Goal: Task Accomplishment & Management: Manage account settings

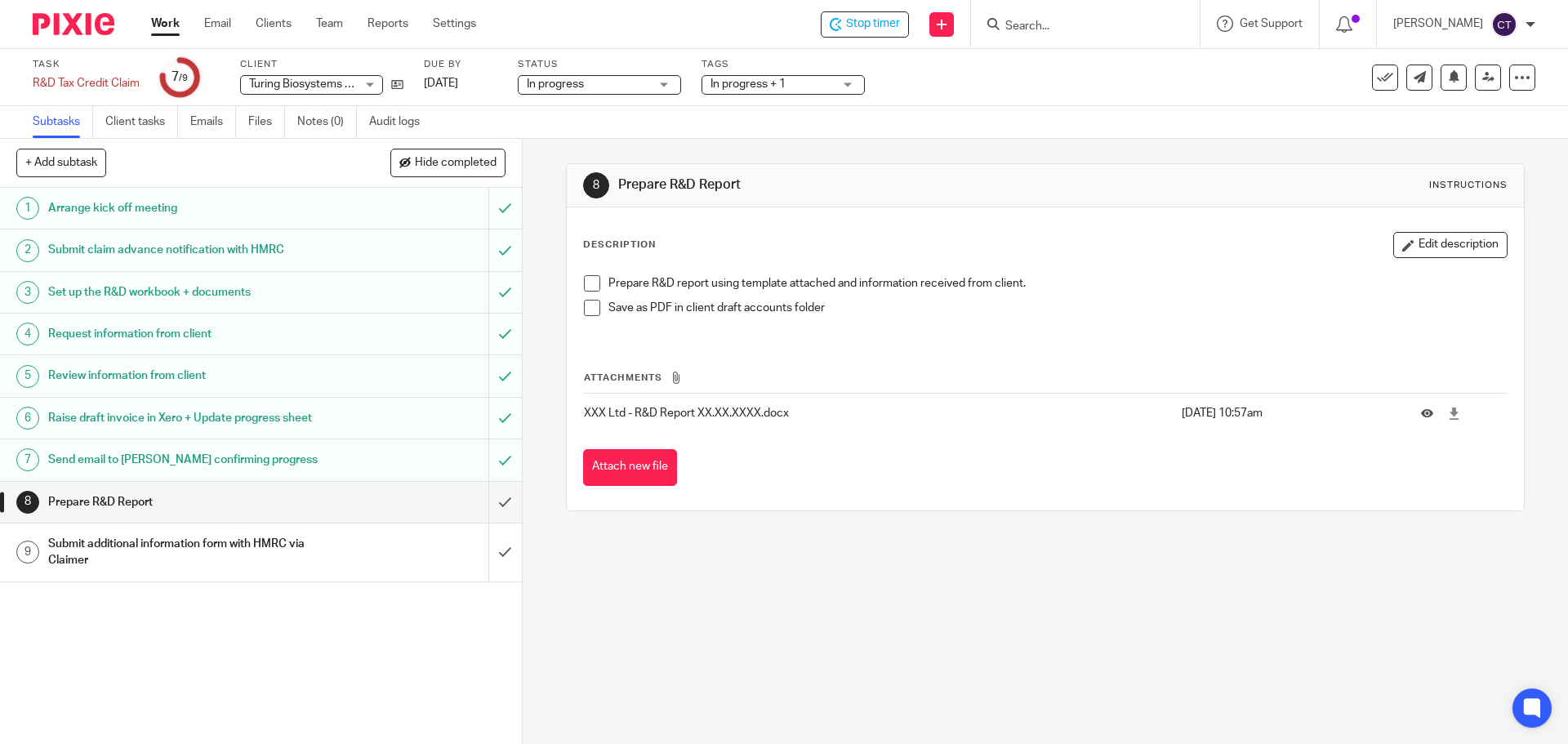
drag, startPoint x: 1449, startPoint y: 241, endPoint x: 1354, endPoint y: 273, distance: 100.2
click at [1449, 241] on button "Edit description" at bounding box center [1450, 245] width 114 height 27
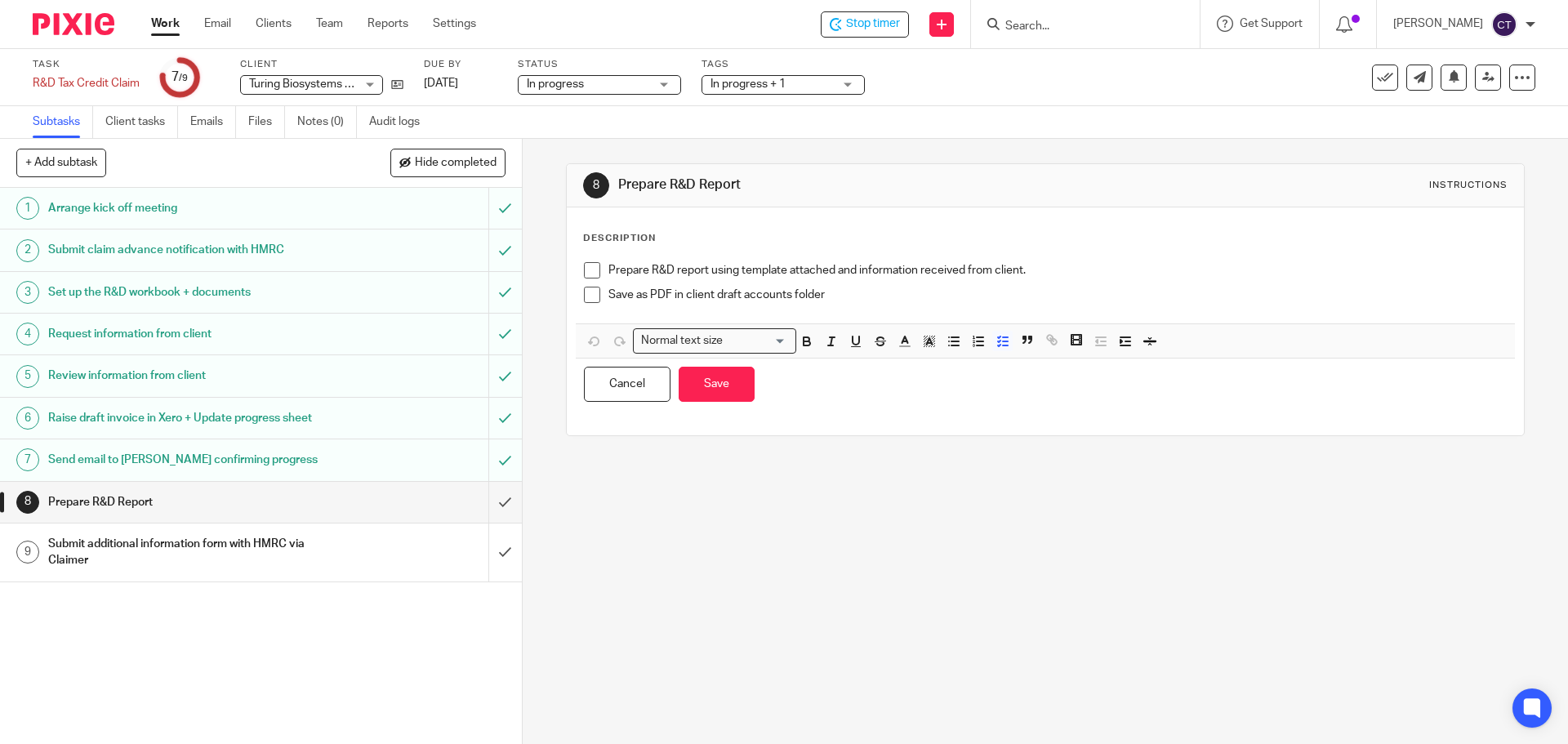
click at [1030, 273] on p "Prepare R&D report using template attached and information received from client." at bounding box center [1057, 270] width 898 height 16
click at [726, 385] on button "Save" at bounding box center [717, 384] width 76 height 35
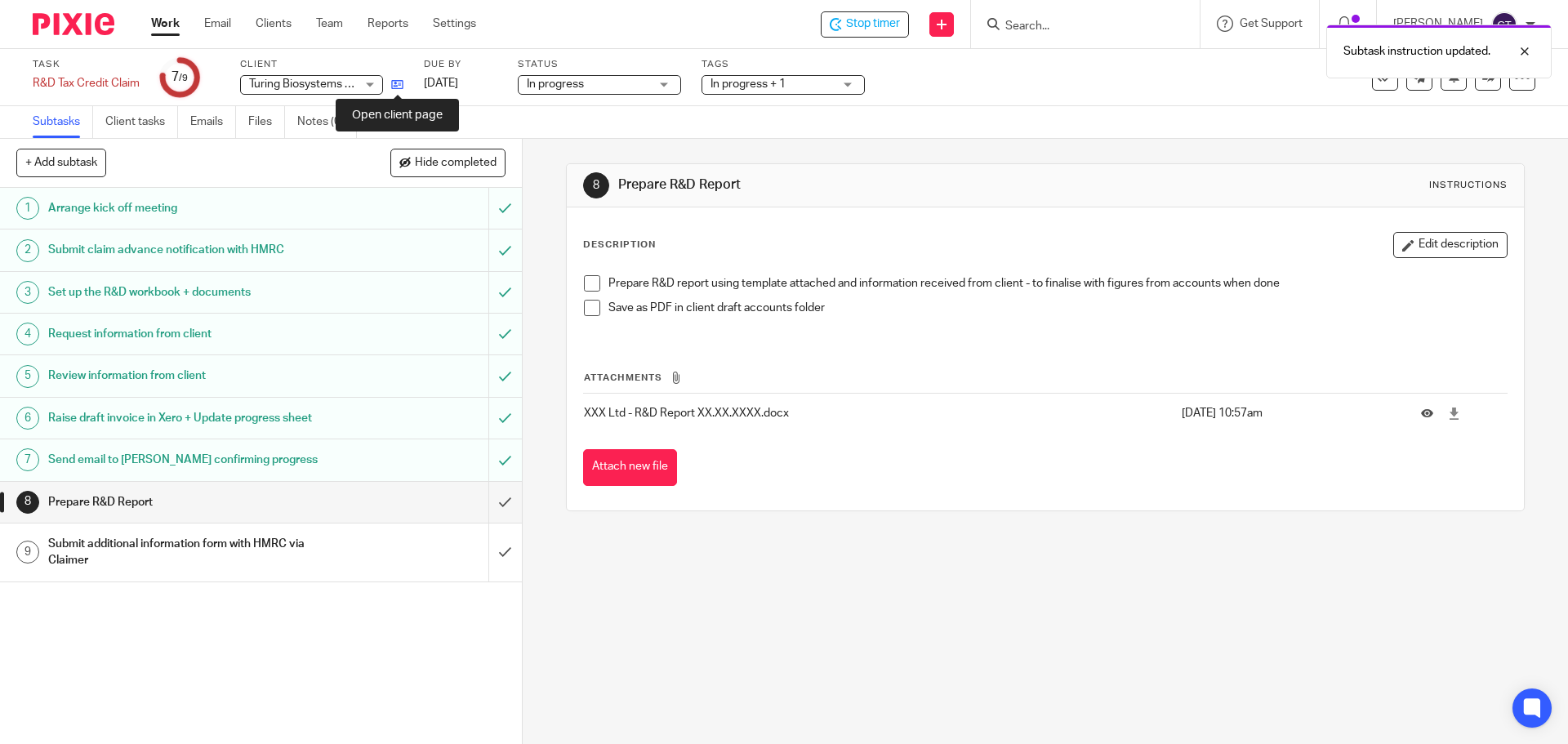
click at [401, 80] on icon at bounding box center [398, 85] width 12 height 12
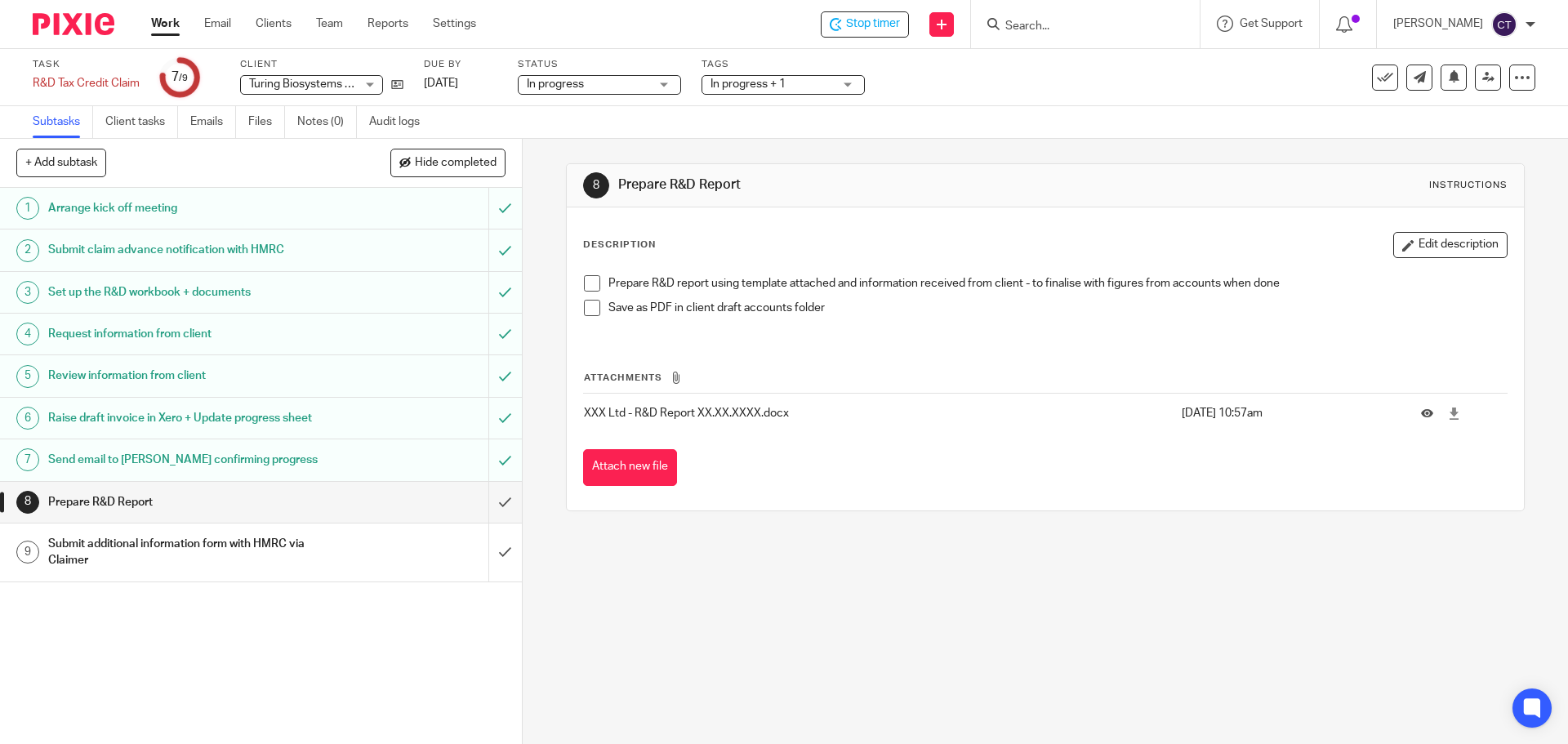
click at [1019, 22] on input "Search" at bounding box center [1077, 27] width 147 height 15
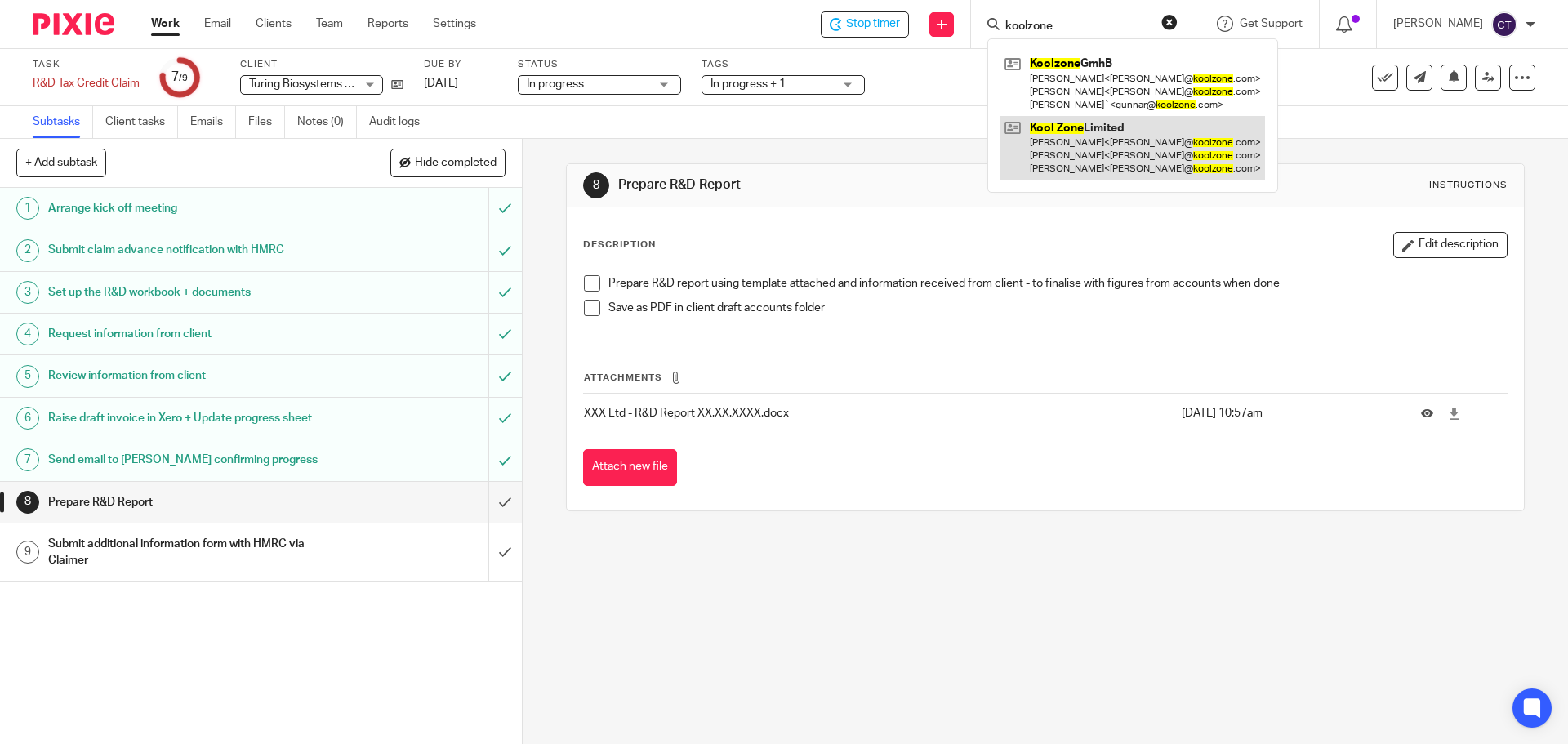
type input "koolzone"
click at [1031, 144] on link at bounding box center [1132, 148] width 264 height 65
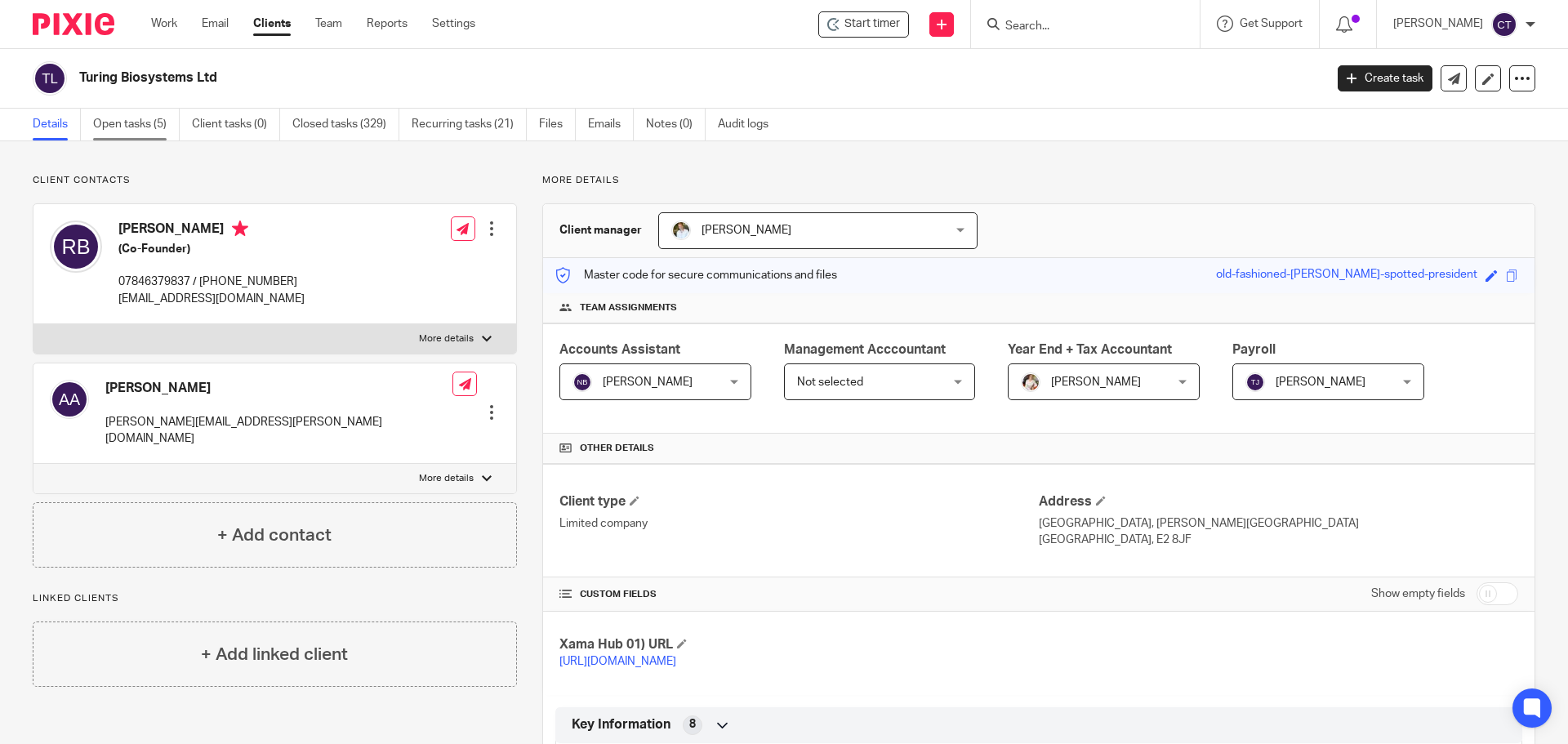
click at [118, 125] on link "Open tasks (5)" at bounding box center [136, 125] width 87 height 32
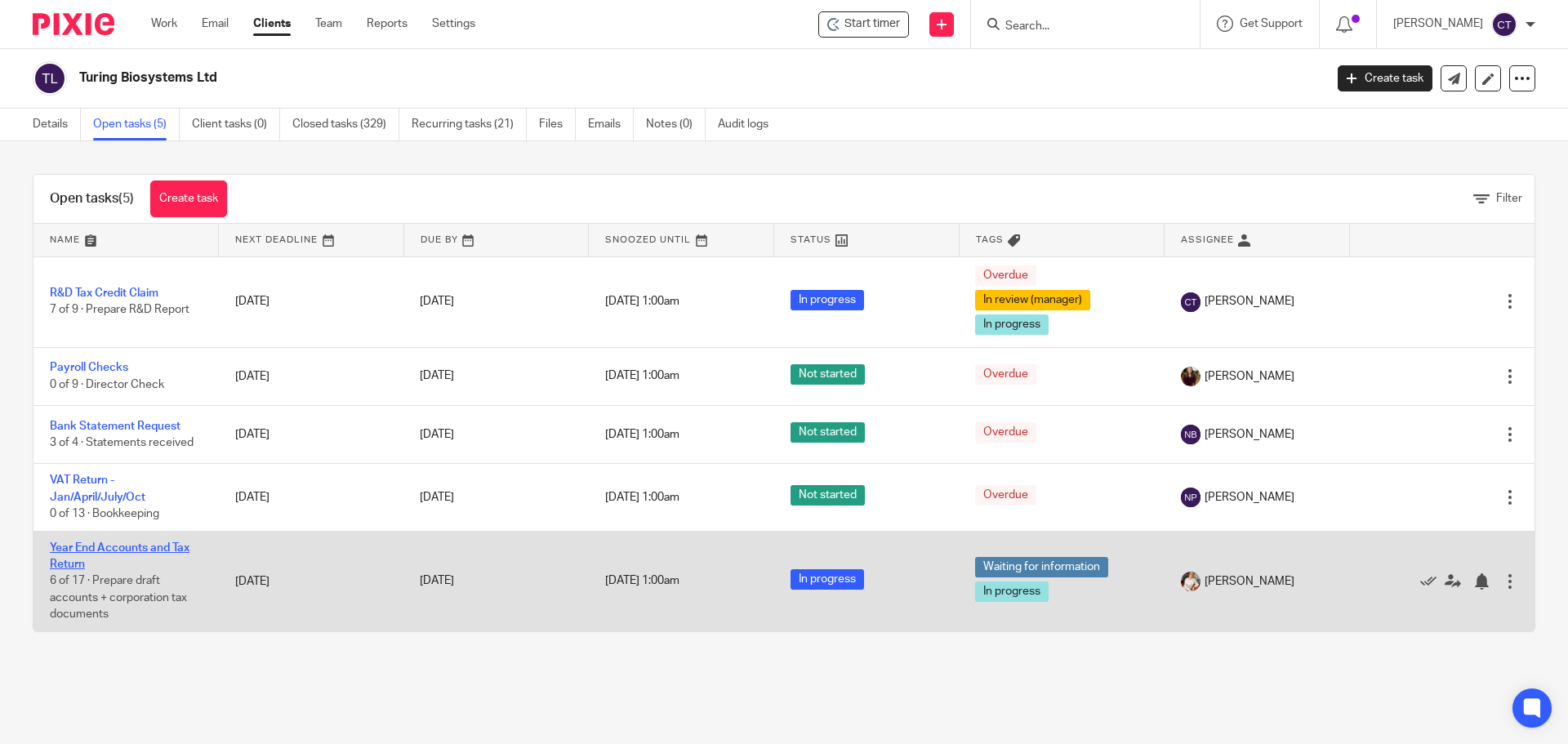
click at [65, 553] on link "Year End Accounts and Tax Return" at bounding box center [119, 556] width 140 height 27
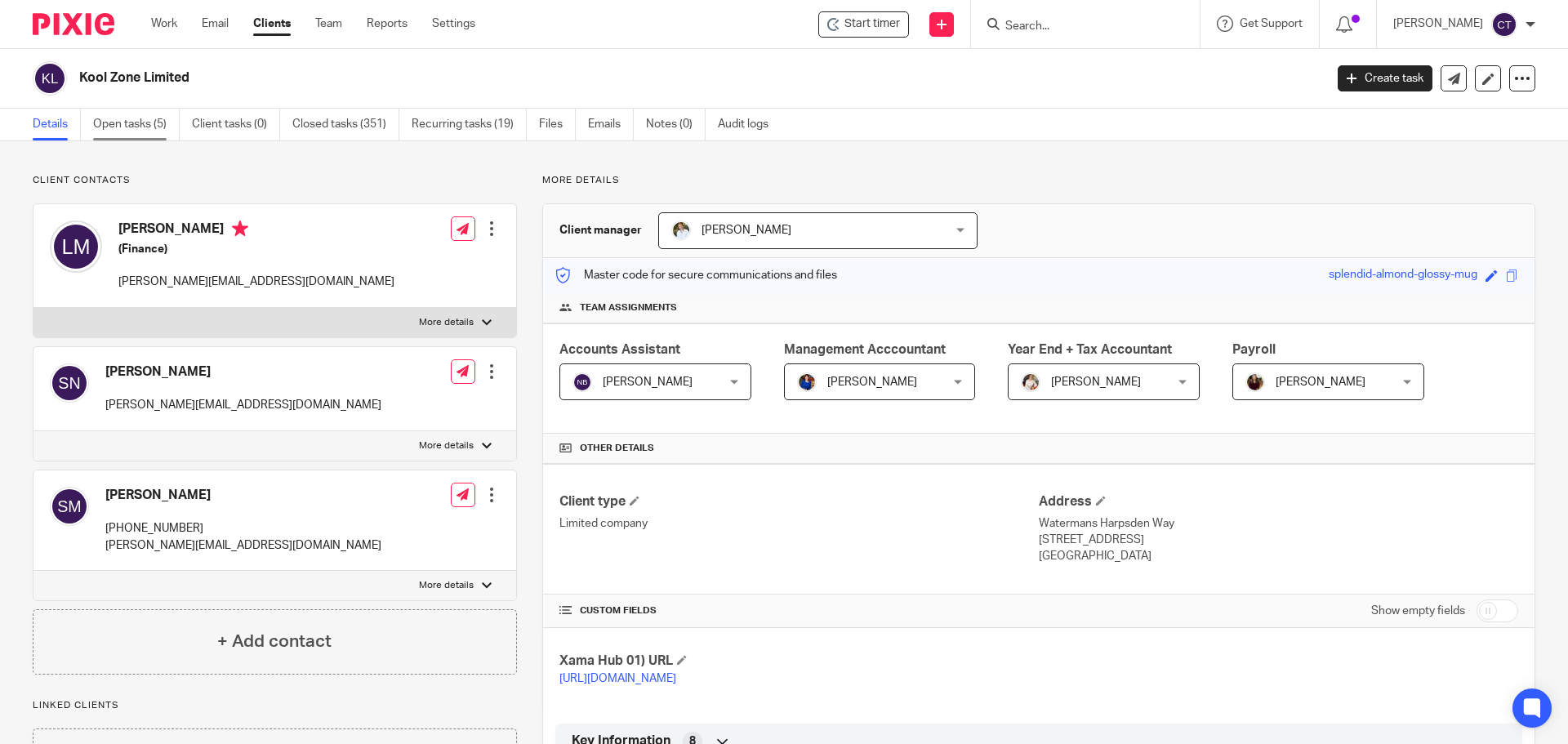
click at [143, 129] on link "Open tasks (5)" at bounding box center [136, 125] width 87 height 32
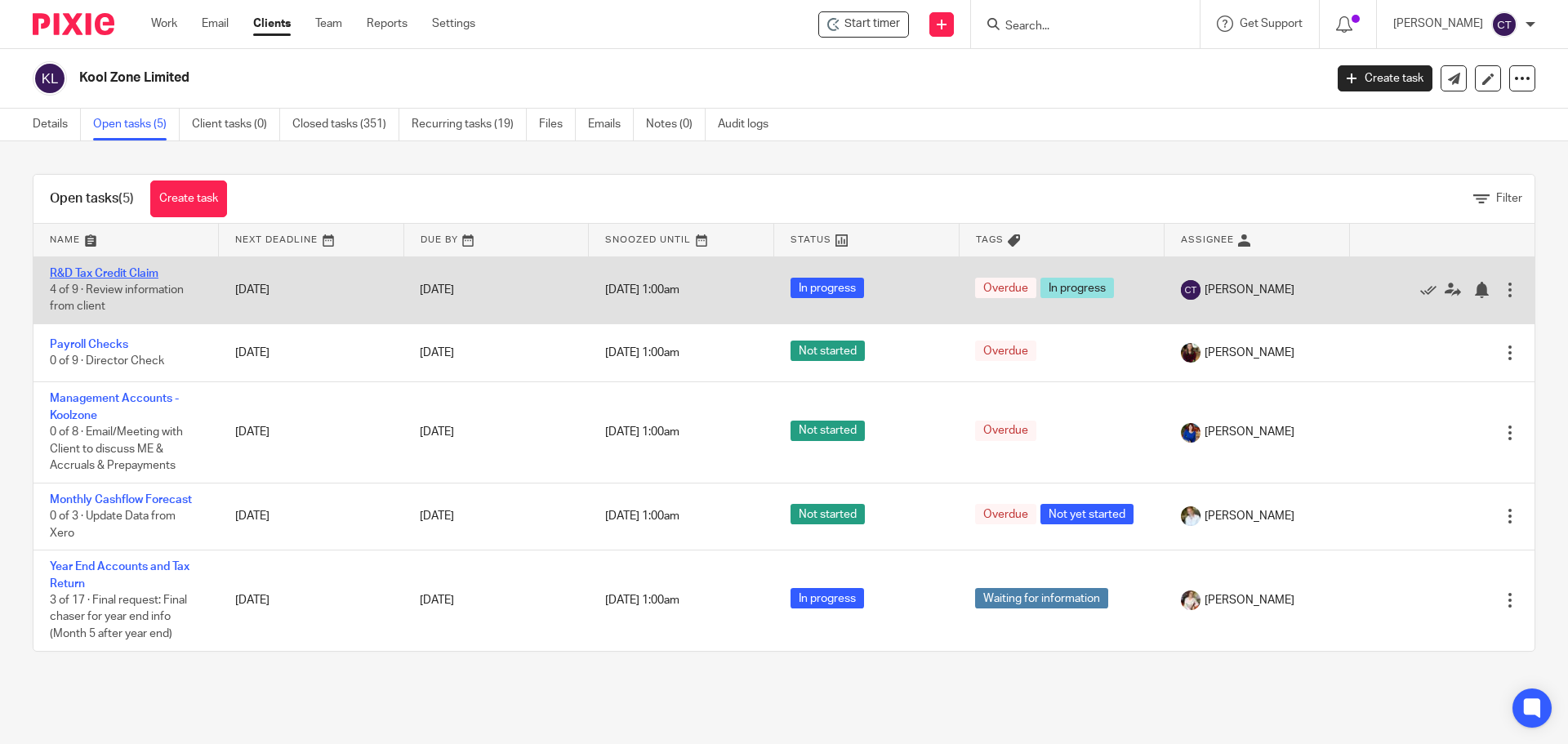
click at [107, 274] on link "R&D Tax Credit Claim" at bounding box center [103, 273] width 109 height 11
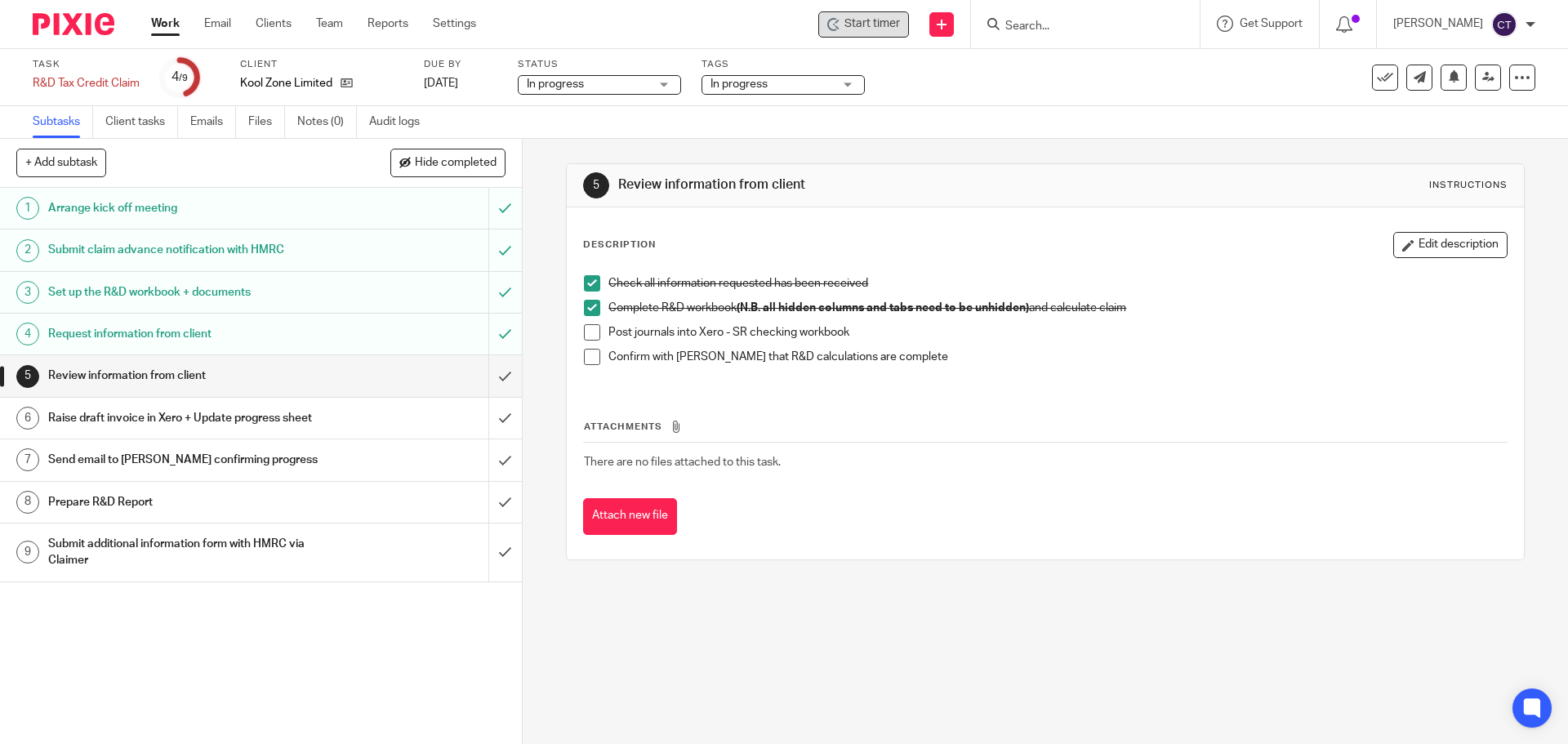
click at [827, 20] on icon at bounding box center [833, 24] width 13 height 13
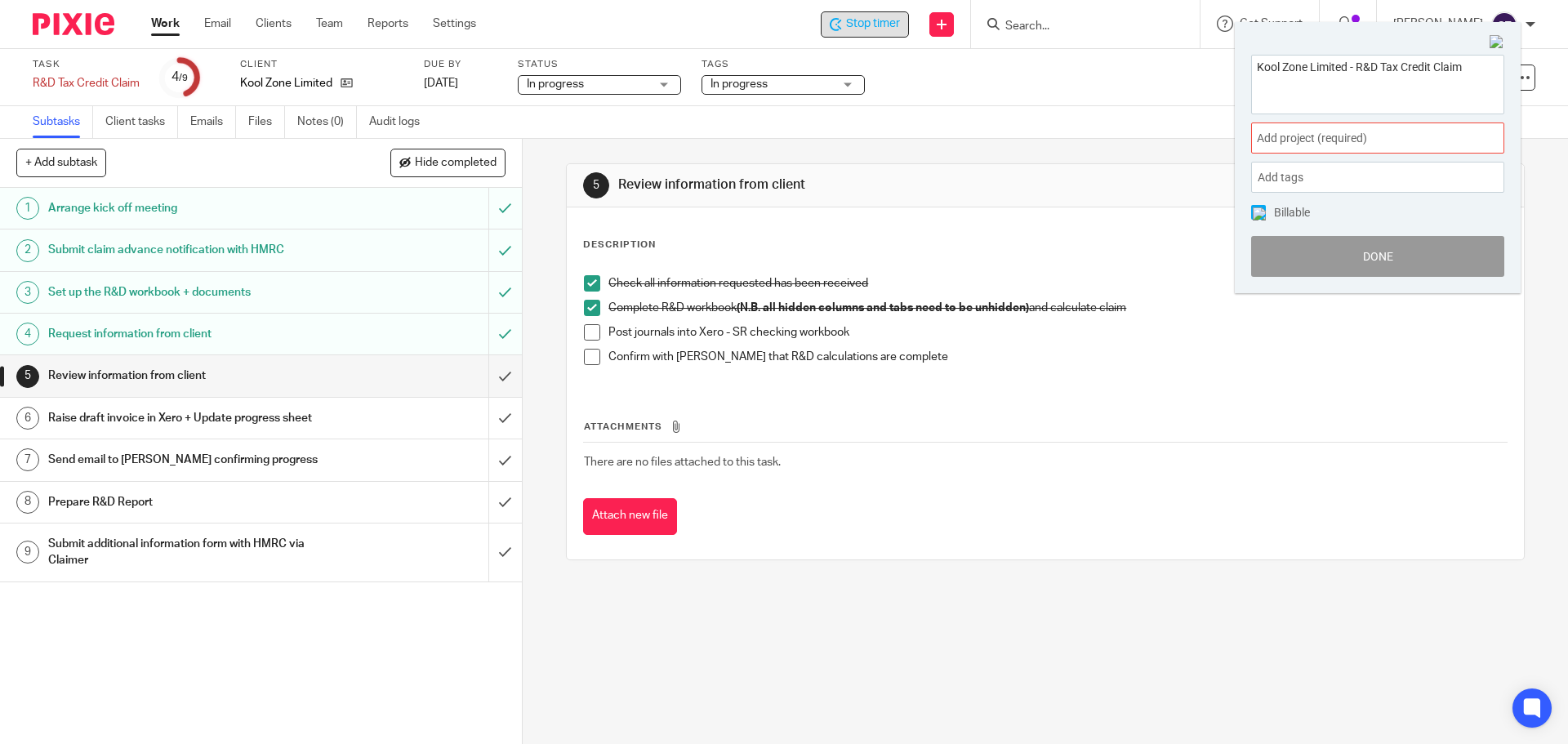
click at [1281, 145] on span "Add project (required) :" at bounding box center [1359, 138] width 206 height 17
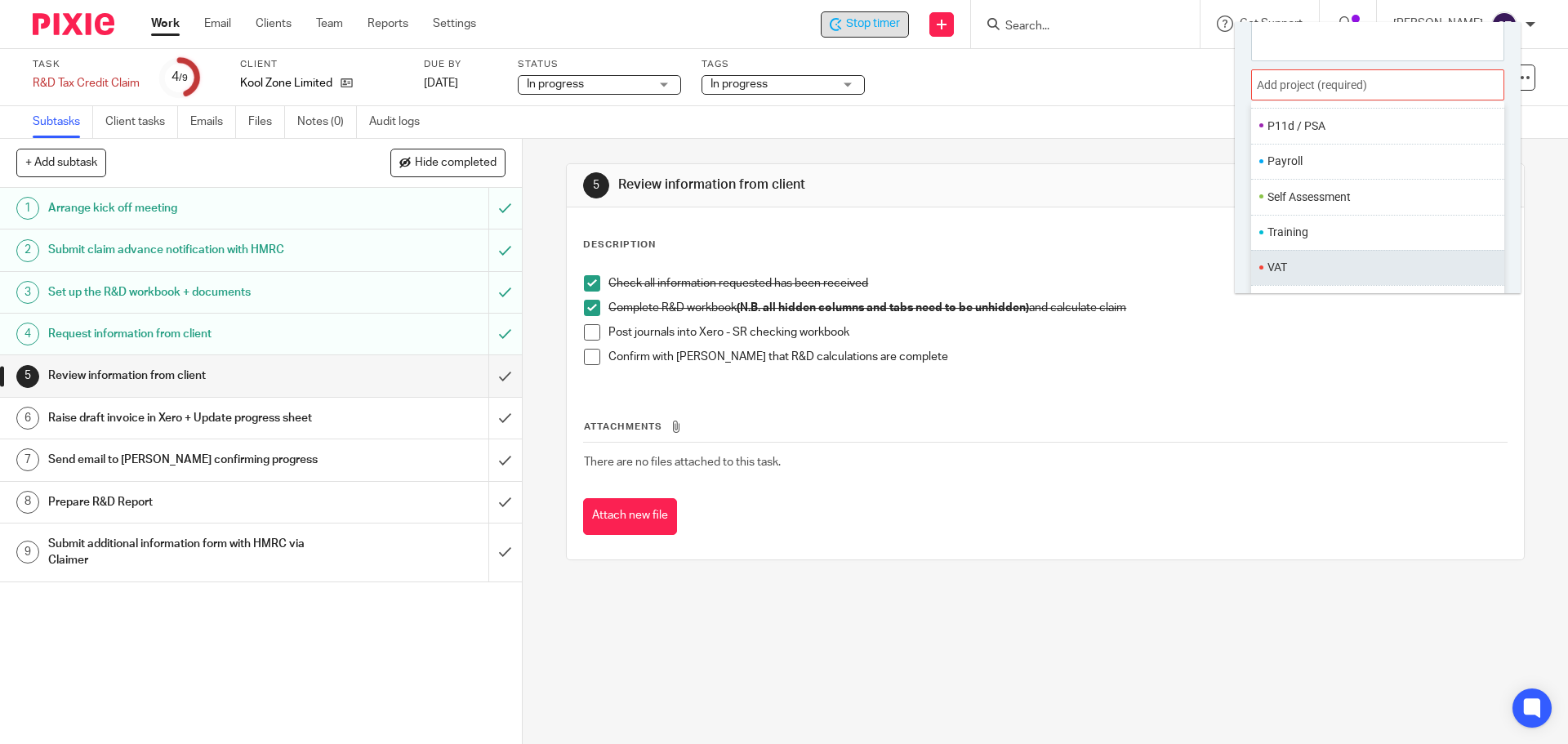
scroll to position [80, 0]
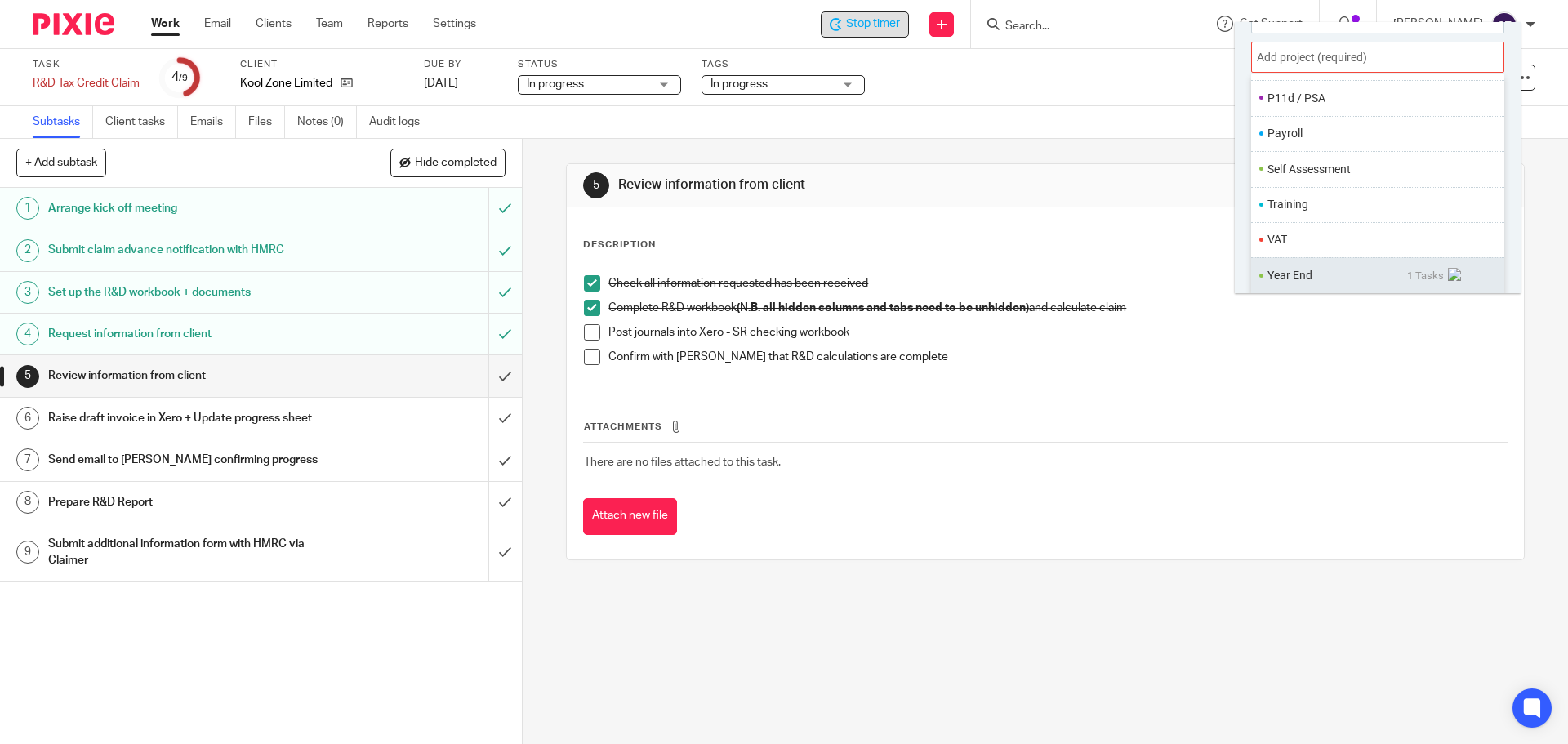
click at [1289, 278] on li "Year End" at bounding box center [1337, 275] width 140 height 17
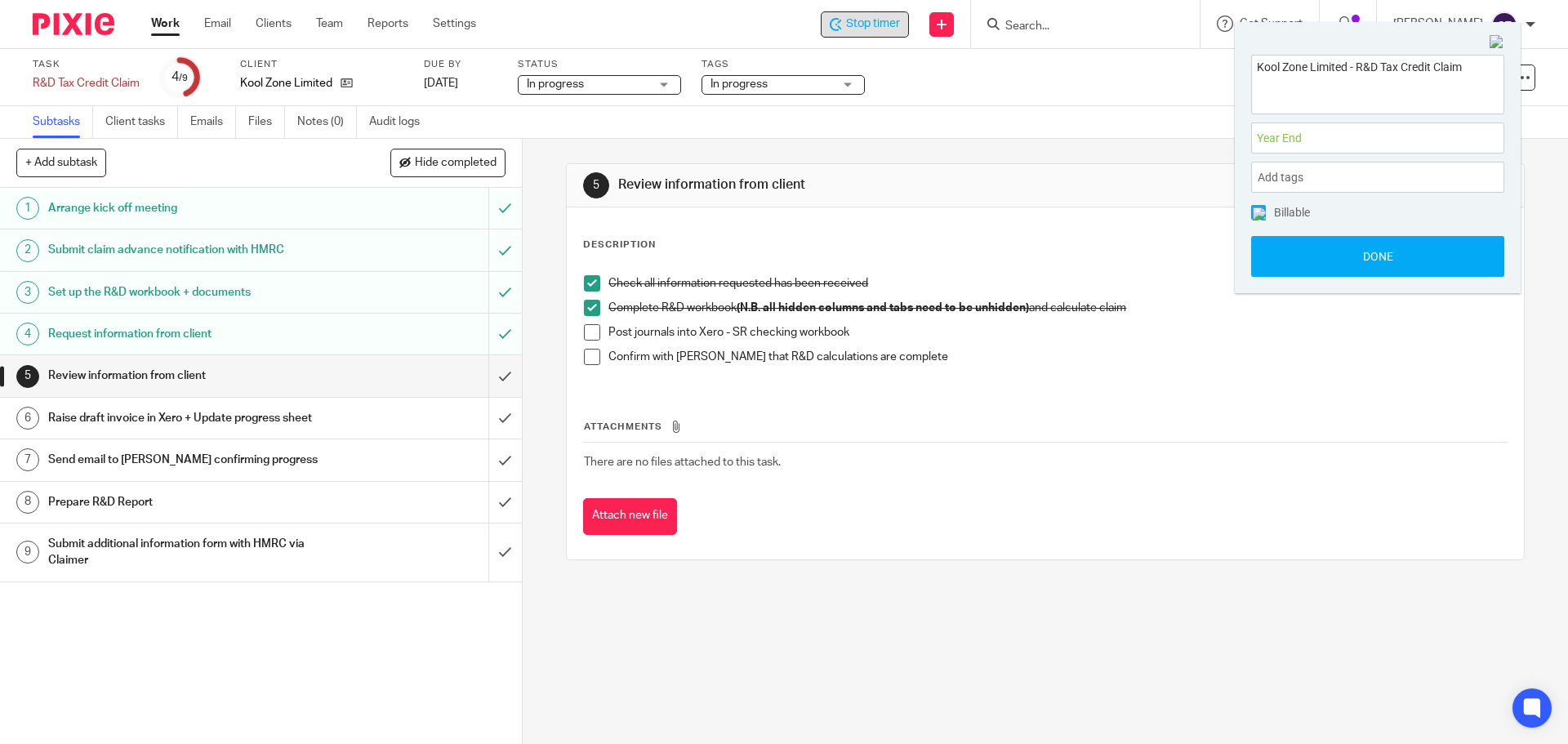
scroll to position [0, 0]
click at [1287, 262] on button "Done" at bounding box center [1378, 256] width 253 height 41
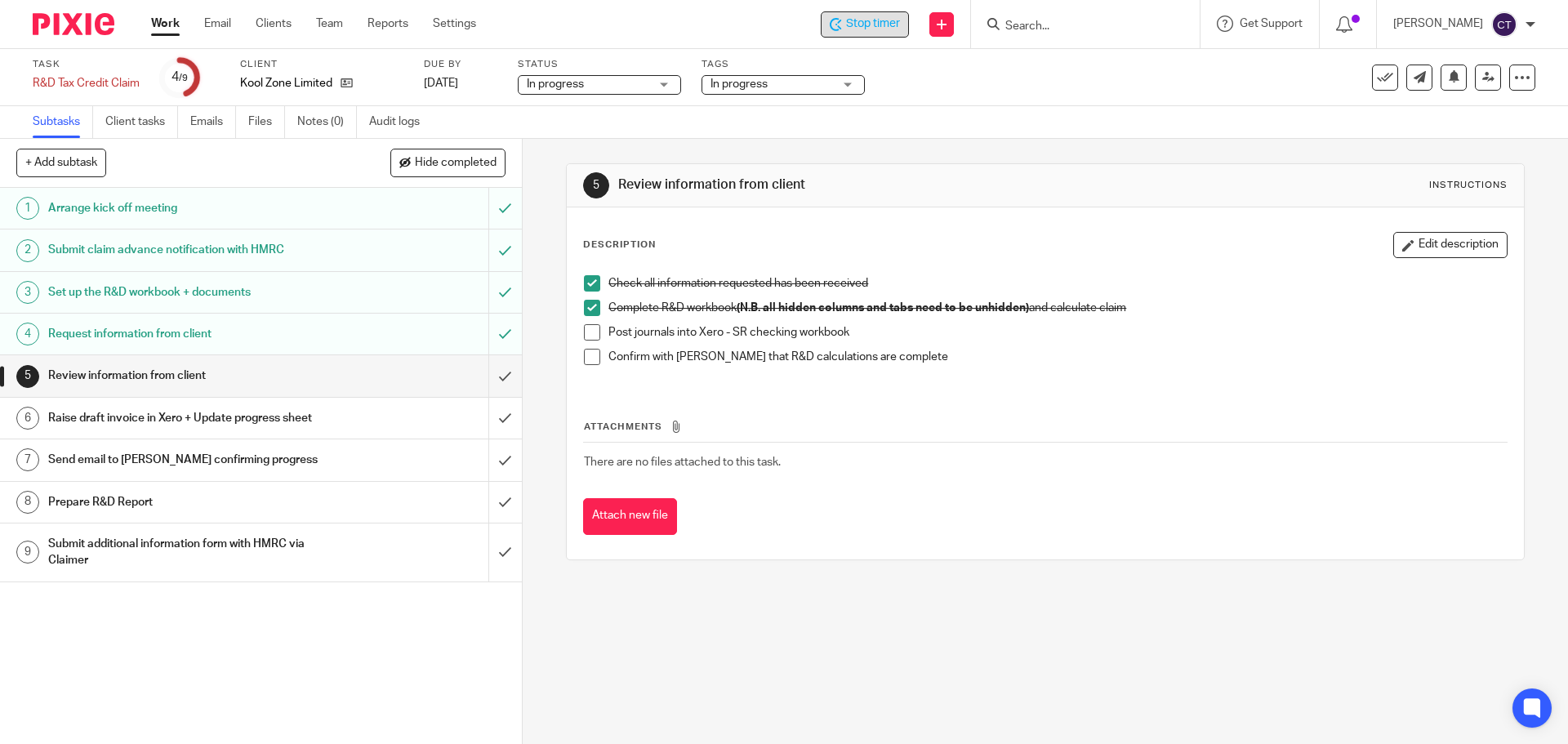
click at [586, 328] on span at bounding box center [592, 332] width 16 height 16
click at [590, 360] on span at bounding box center [592, 357] width 16 height 16
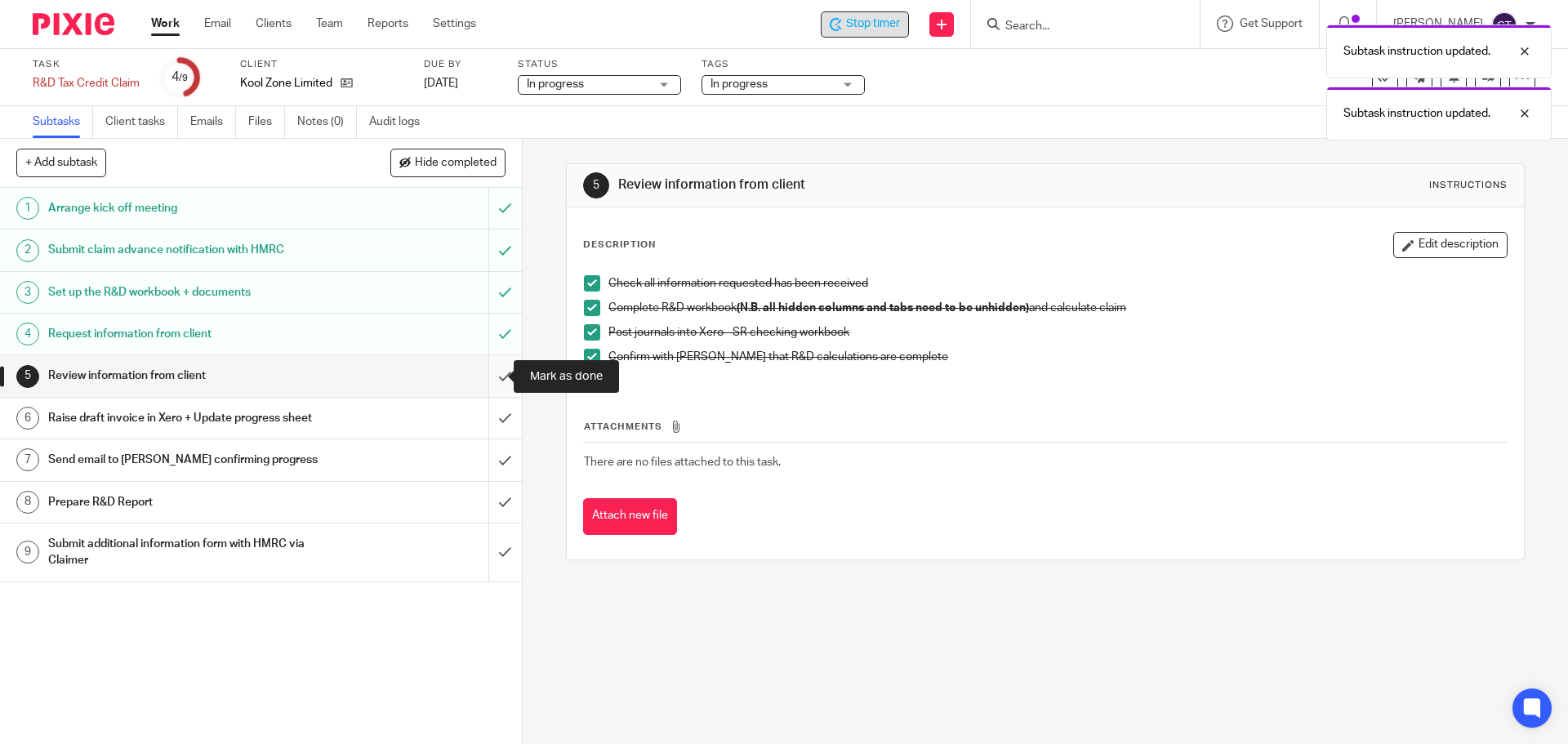
click at [490, 373] on input "submit" at bounding box center [261, 376] width 521 height 41
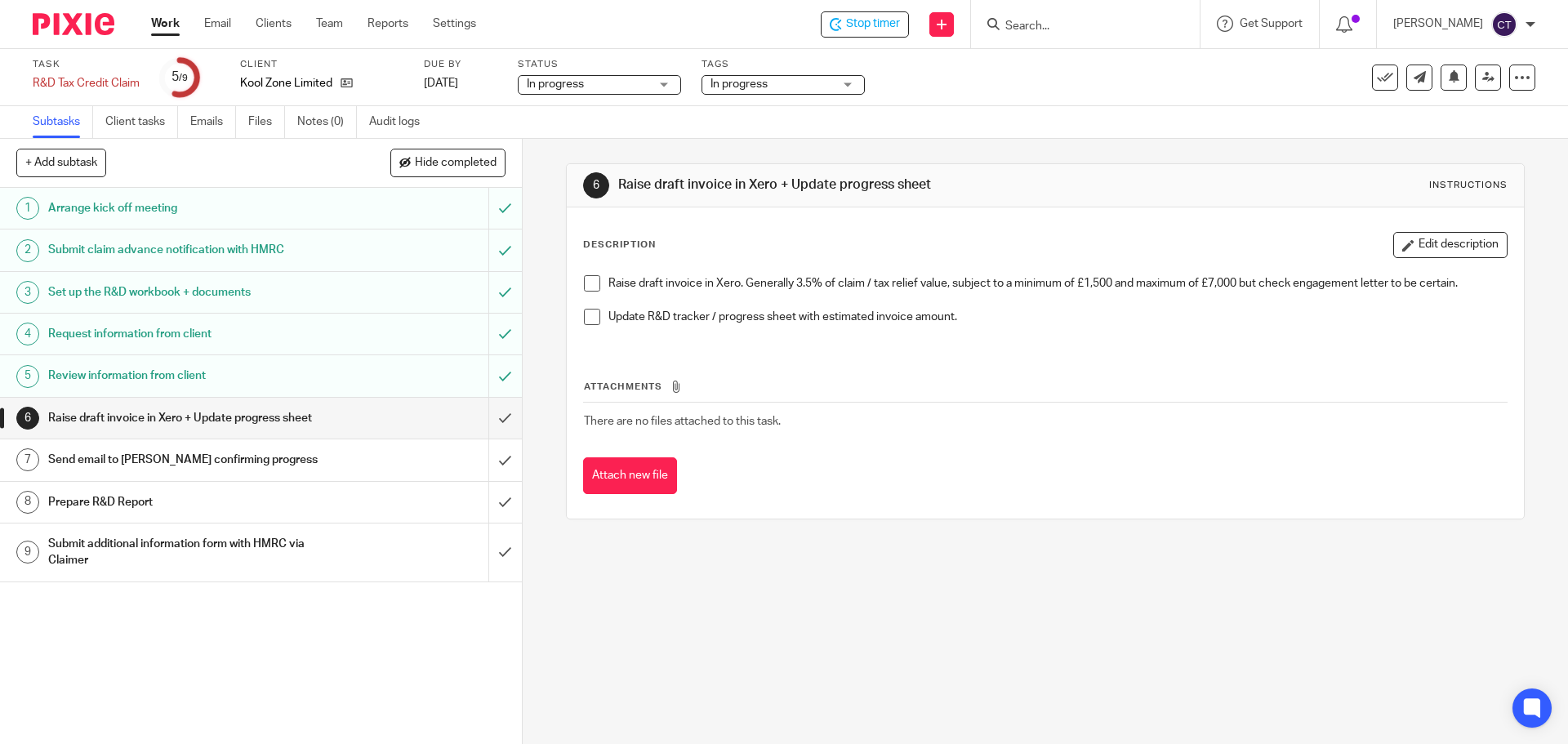
click at [588, 284] on span at bounding box center [592, 283] width 16 height 16
click at [587, 315] on span at bounding box center [592, 316] width 16 height 16
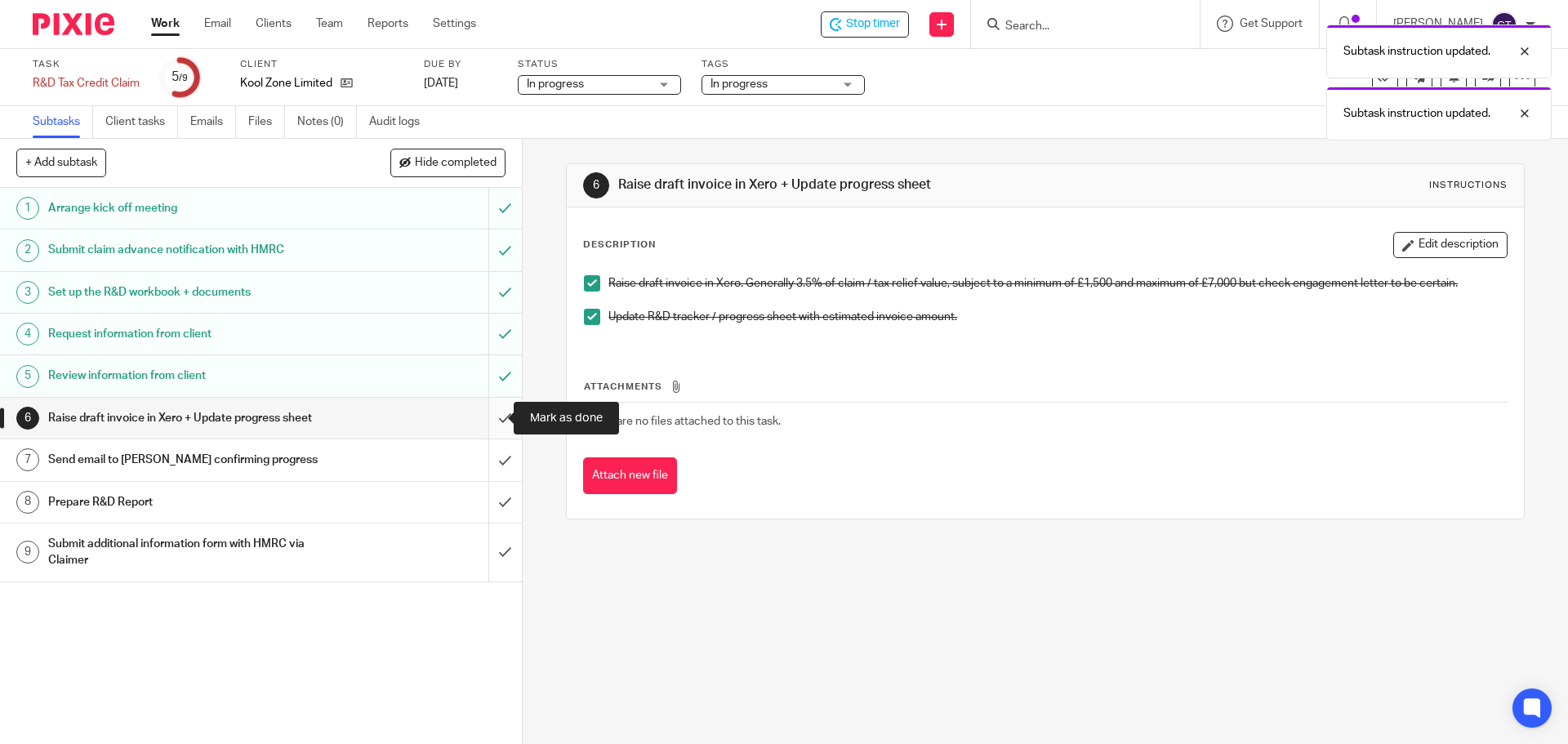
click at [496, 410] on input "submit" at bounding box center [261, 418] width 521 height 41
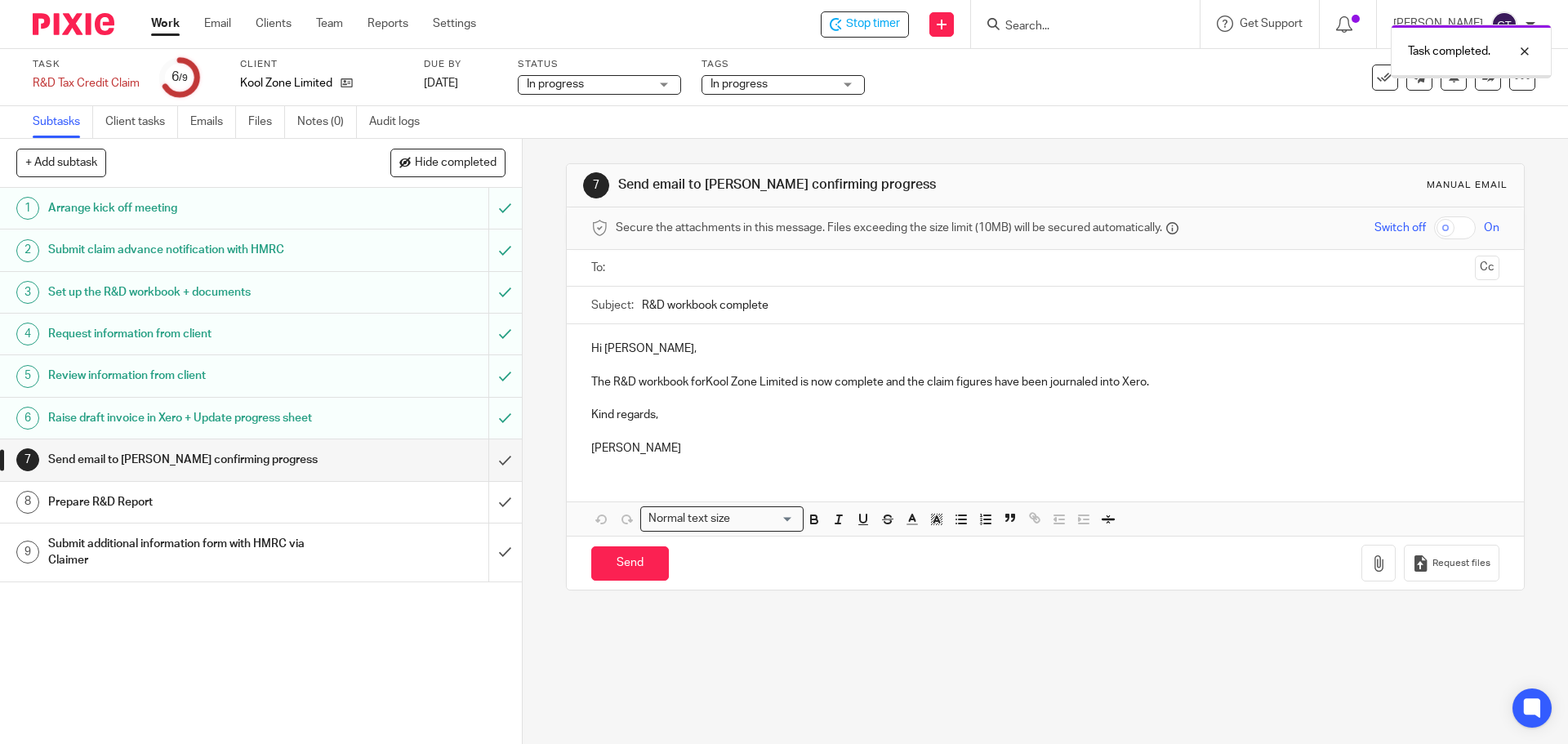
click at [645, 272] on input "text" at bounding box center [1044, 268] width 846 height 19
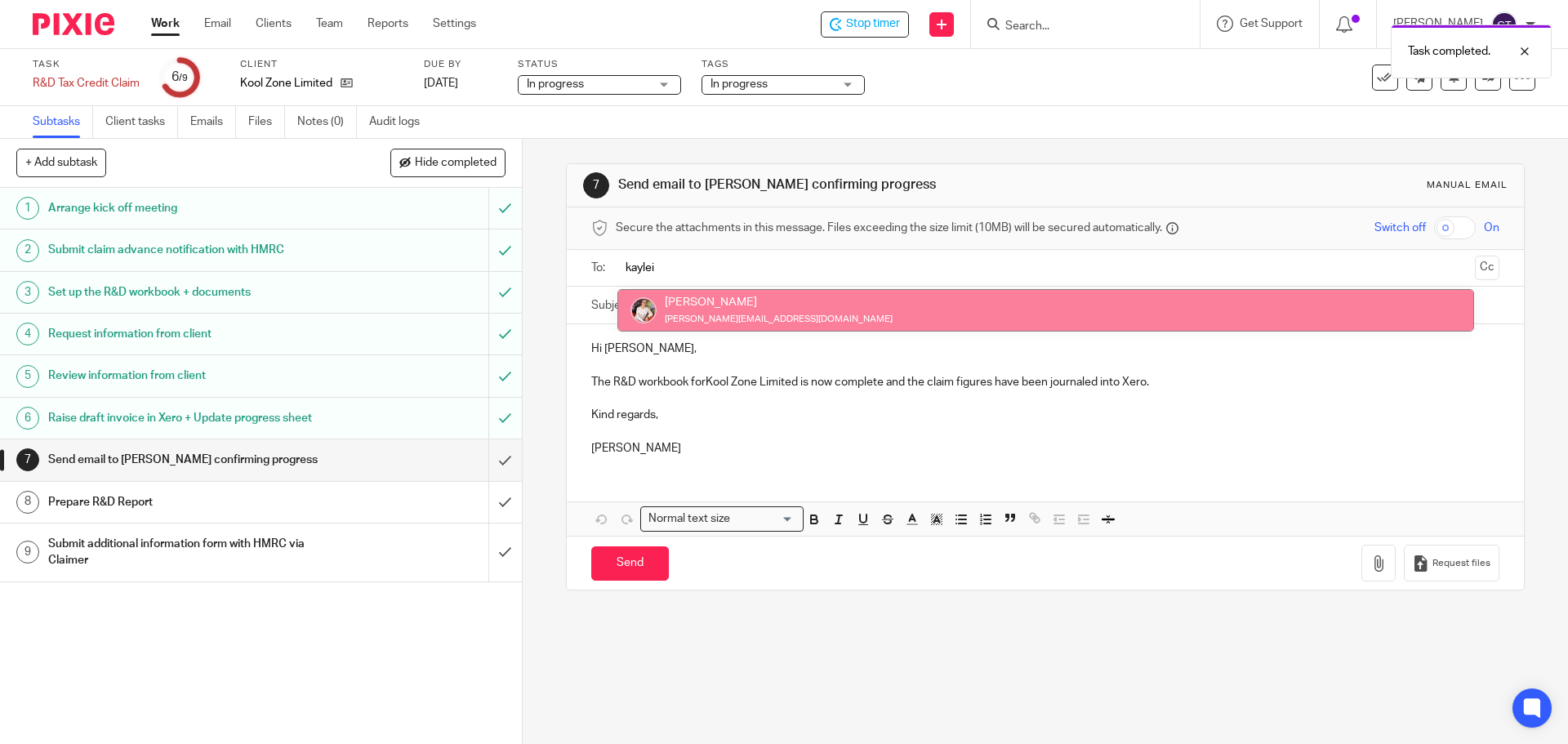
type input "kaylei"
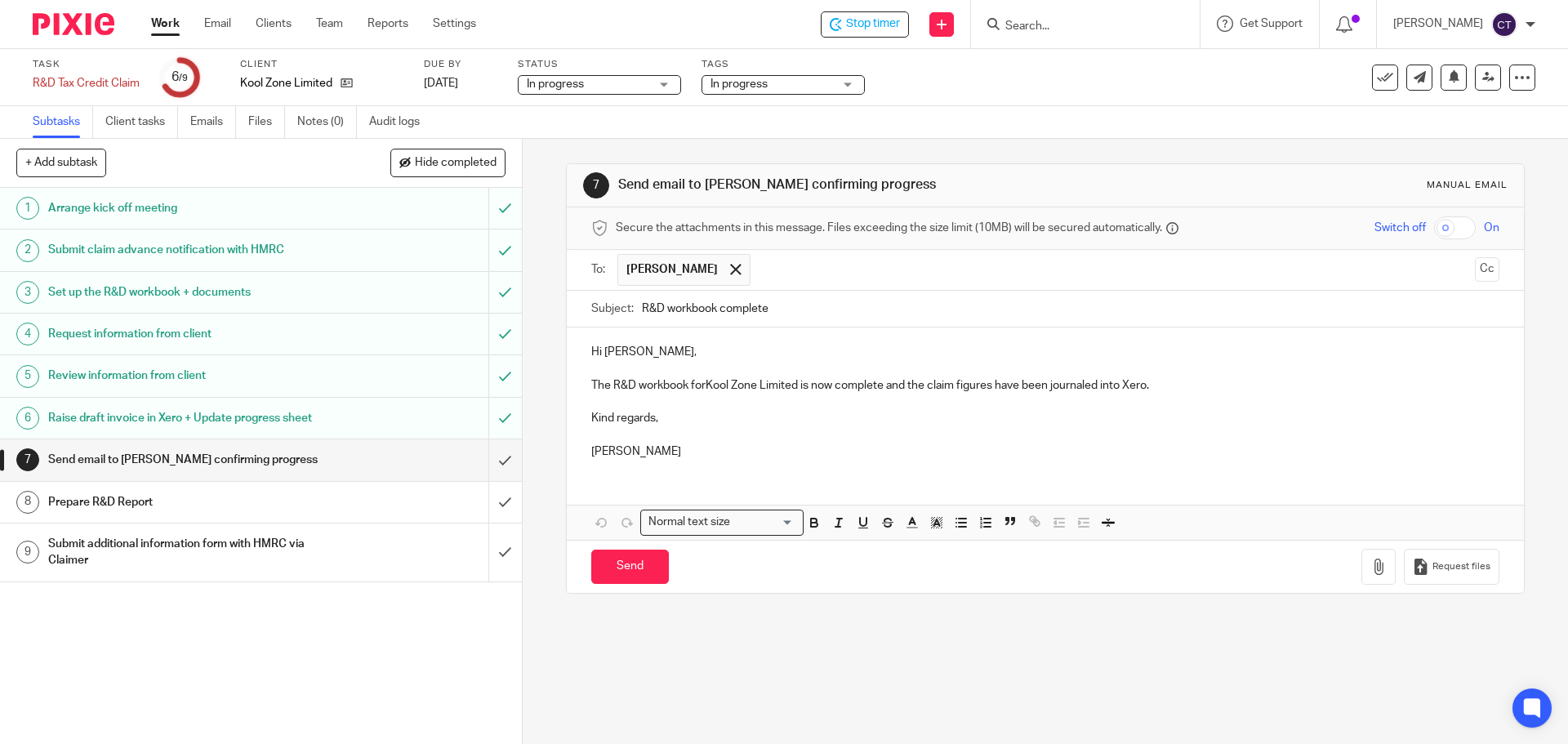
click at [1151, 383] on p "The R&D workbook forKool Zone Limited is now complete and the claim figures hav…" at bounding box center [1045, 385] width 908 height 16
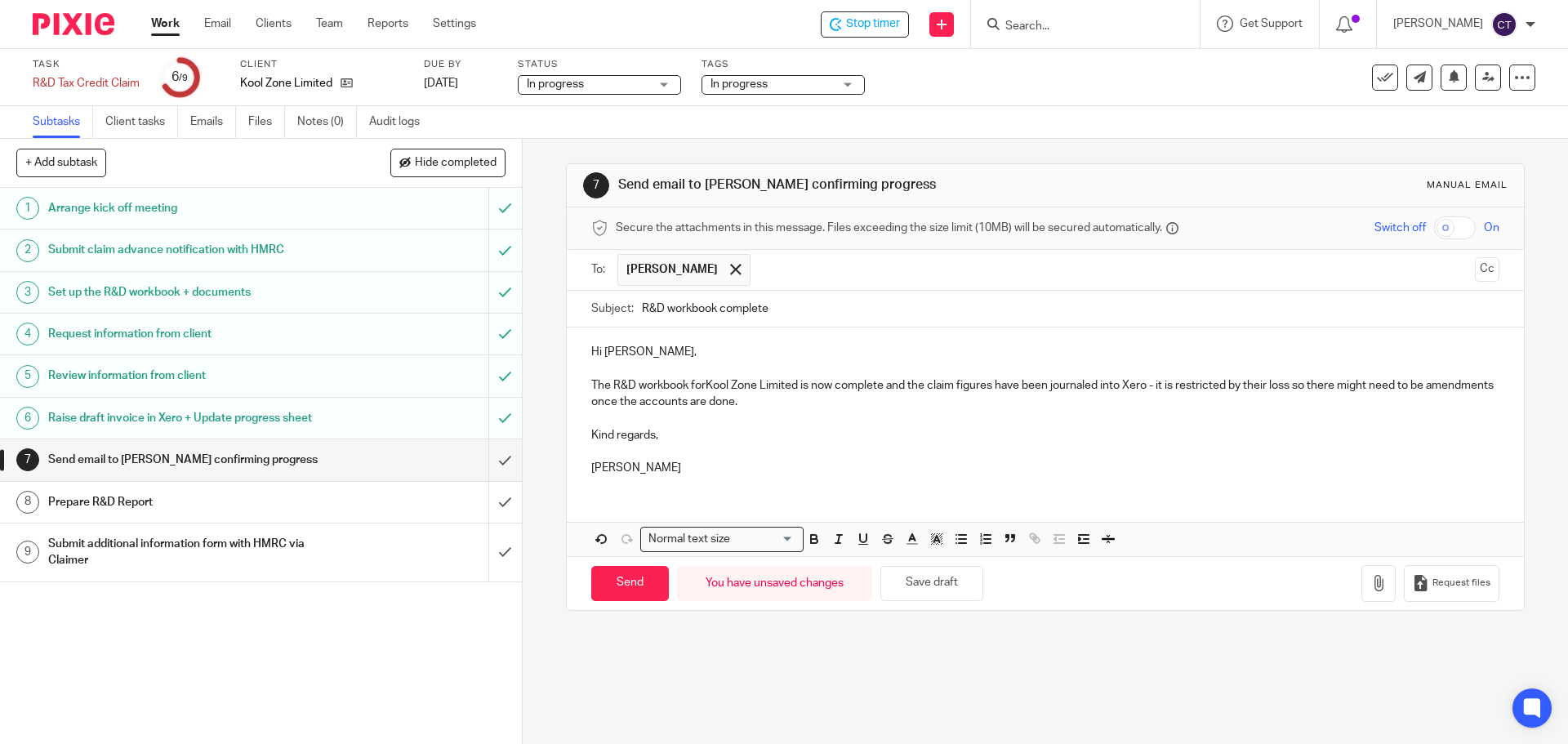
click at [701, 382] on p "The R&D workbook forKool Zone Limited is now complete and the claim figures hav…" at bounding box center [1045, 394] width 908 height 34
click at [612, 570] on input "Send" at bounding box center [630, 583] width 78 height 35
type input "Sent"
